Goal: Task Accomplishment & Management: Complete application form

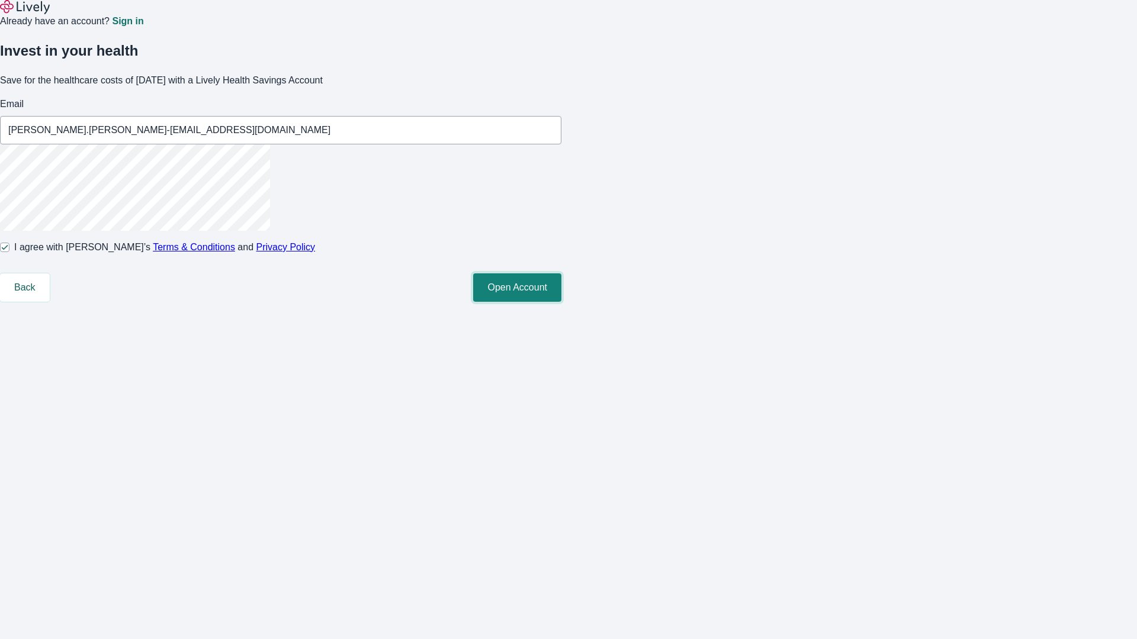
click at [561, 302] on button "Open Account" at bounding box center [517, 288] width 88 height 28
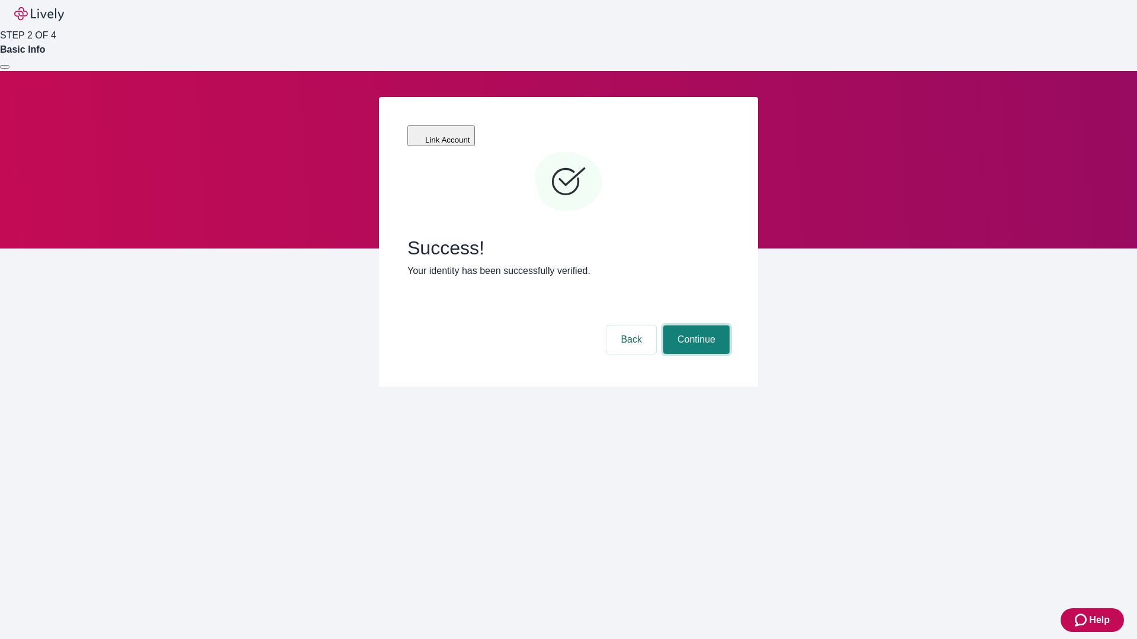
click at [694, 326] on button "Continue" at bounding box center [696, 340] width 66 height 28
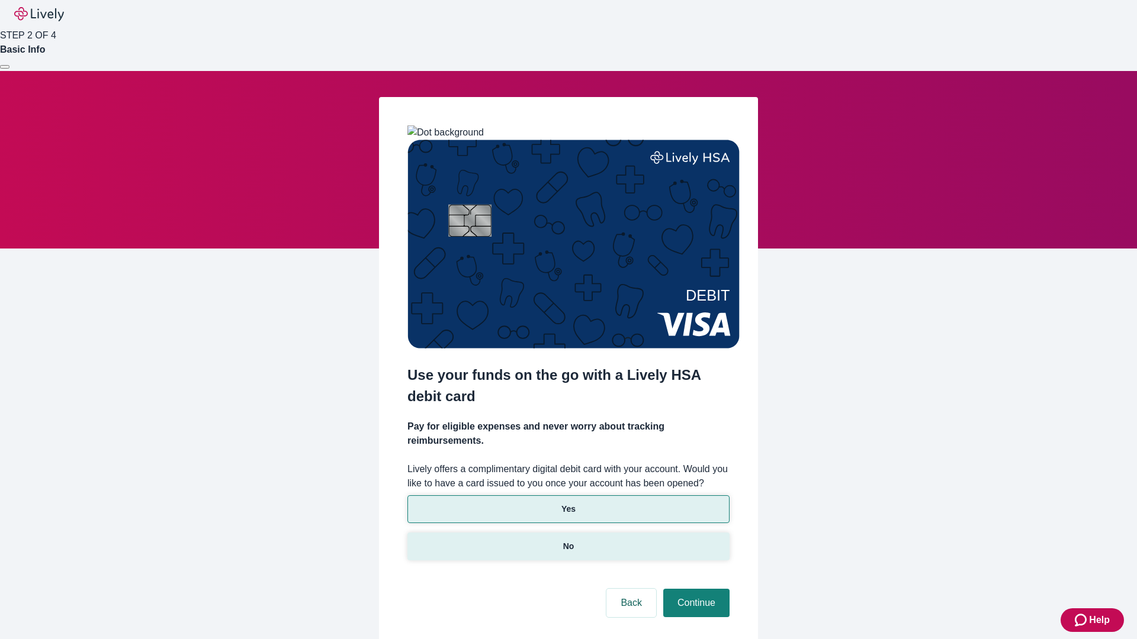
click at [568, 540] on p "No" at bounding box center [568, 546] width 11 height 12
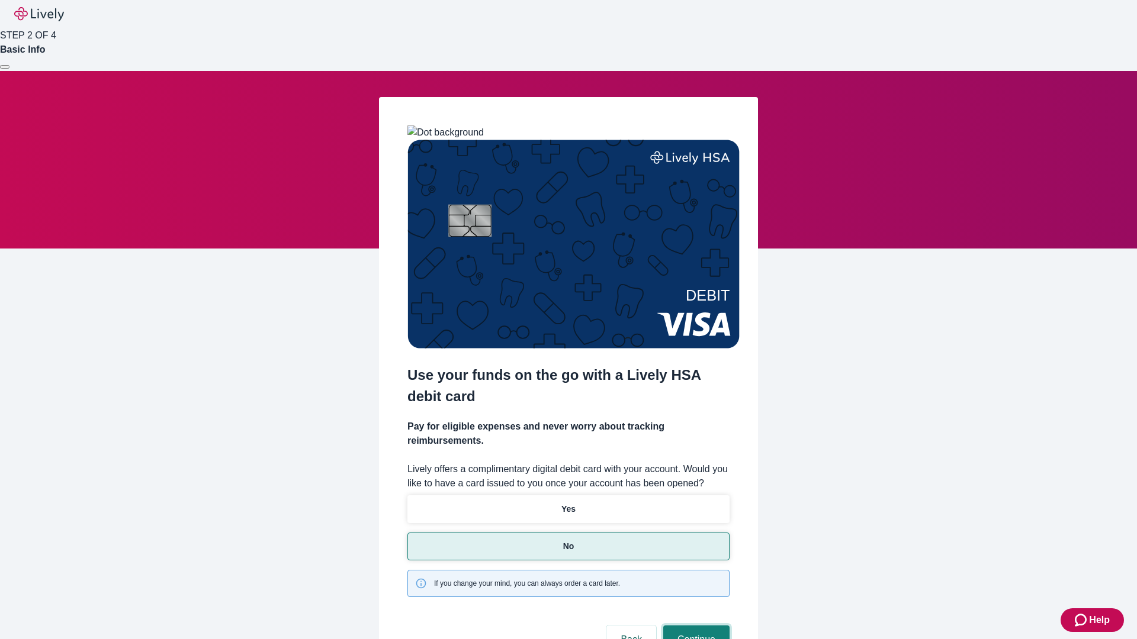
click at [694, 626] on button "Continue" at bounding box center [696, 640] width 66 height 28
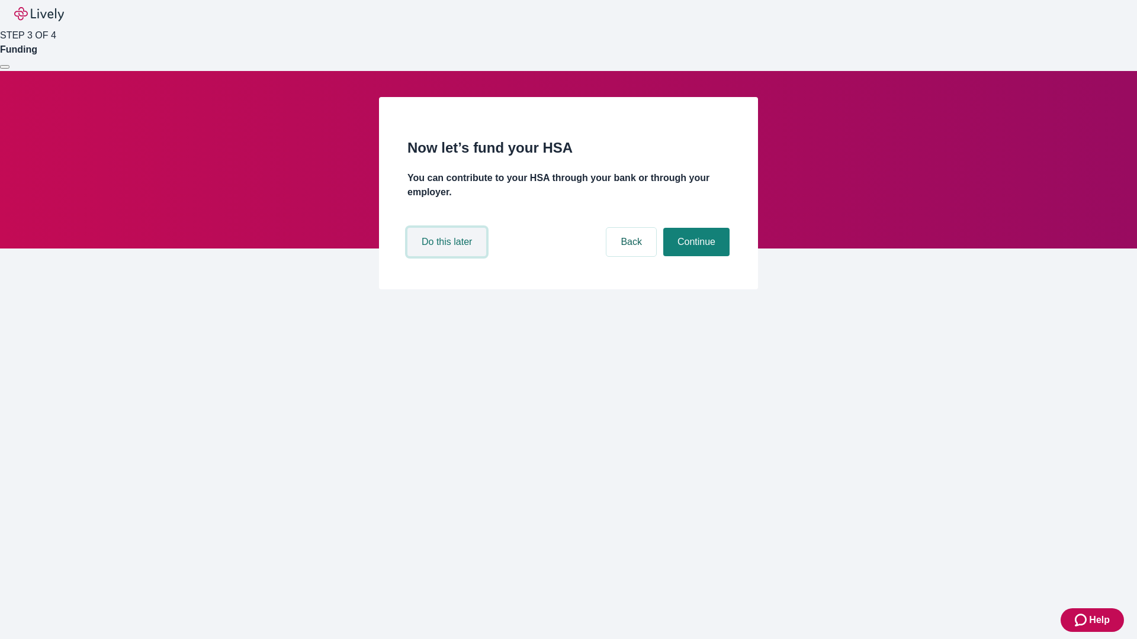
click at [448, 256] on button "Do this later" at bounding box center [446, 242] width 79 height 28
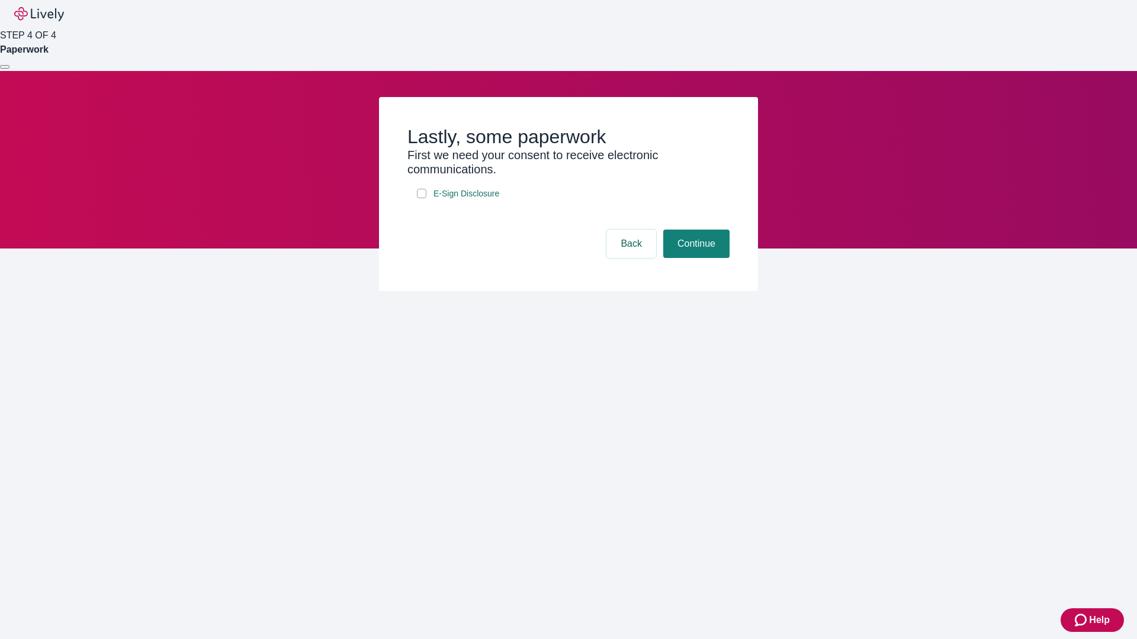
click at [421, 198] on input "E-Sign Disclosure" at bounding box center [421, 193] width 9 height 9
checkbox input "true"
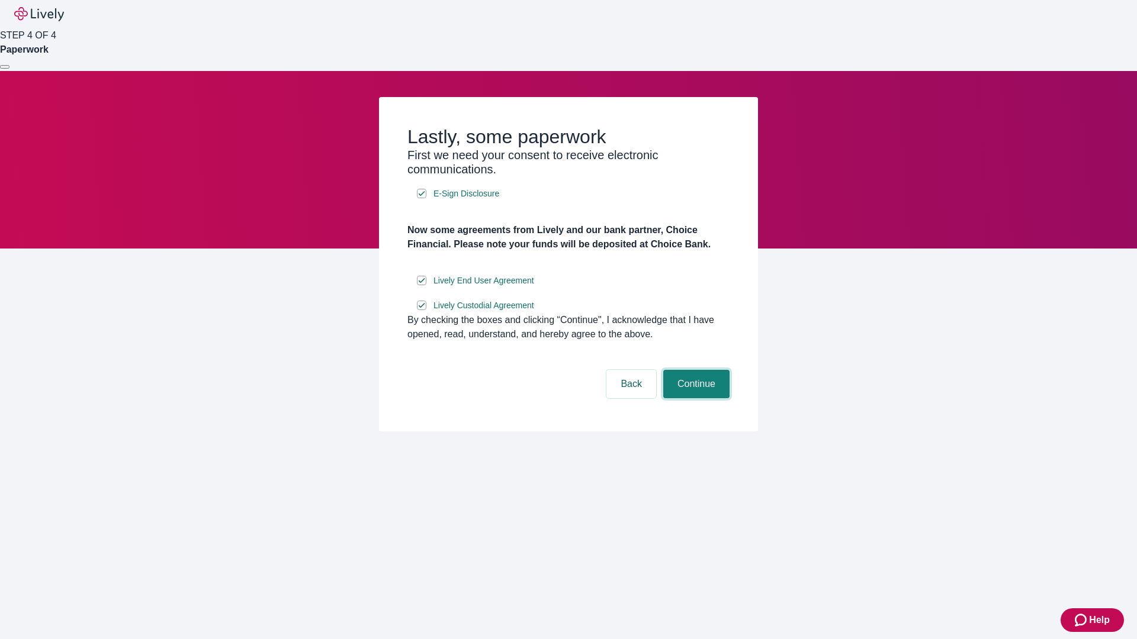
click at [694, 398] on button "Continue" at bounding box center [696, 384] width 66 height 28
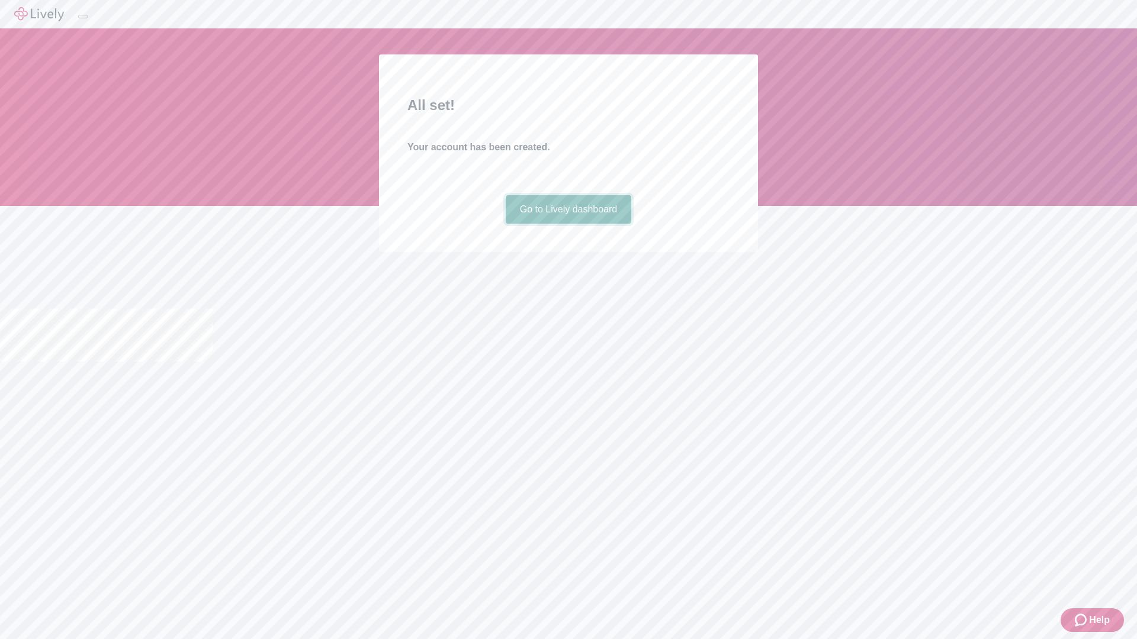
click at [568, 224] on link "Go to Lively dashboard" at bounding box center [569, 209] width 126 height 28
